Goal: Go to known website: Access a specific website the user already knows

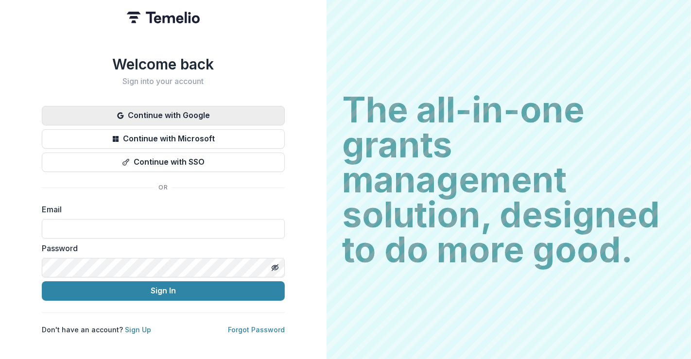
click at [170, 109] on button "Continue with Google" at bounding box center [163, 115] width 243 height 19
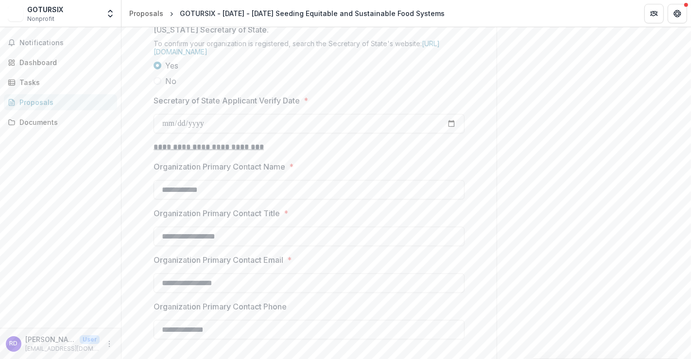
scroll to position [1079, 0]
